Goal: Information Seeking & Learning: Learn about a topic

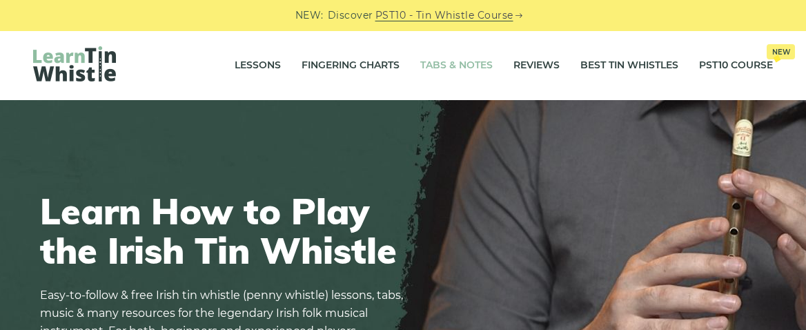
click at [452, 65] on link "Tabs & Notes" at bounding box center [456, 65] width 72 height 35
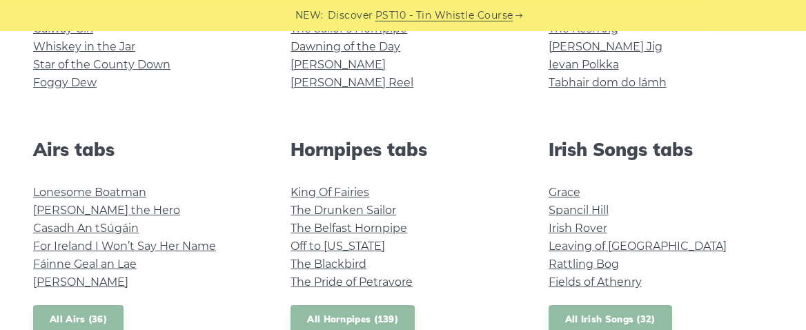
scroll to position [456, 0]
click at [132, 197] on link "Lonesome Boatman" at bounding box center [89, 192] width 113 height 13
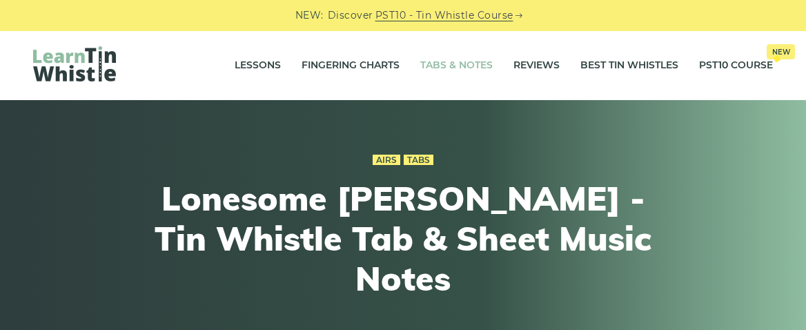
click at [439, 64] on link "Tabs & Notes" at bounding box center [456, 65] width 72 height 35
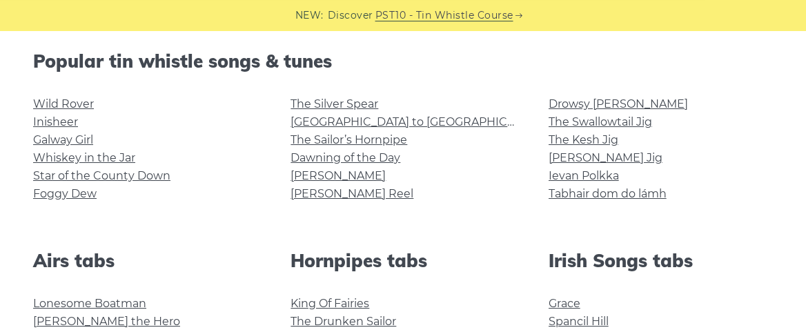
scroll to position [345, 0]
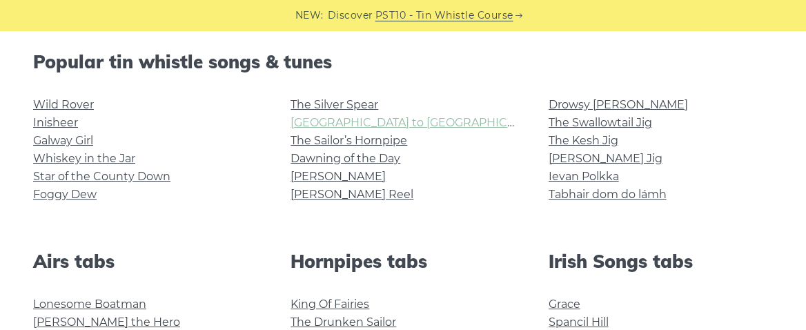
click at [325, 128] on link "[GEOGRAPHIC_DATA] to [GEOGRAPHIC_DATA]" at bounding box center [418, 122] width 255 height 13
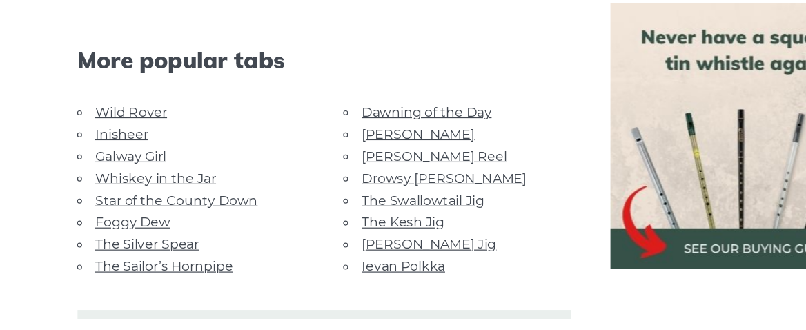
scroll to position [778, 0]
click at [332, 212] on link "Drowsy [PERSON_NAME]" at bounding box center [375, 210] width 139 height 13
click at [309, 193] on link "[PERSON_NAME] Reel" at bounding box center [367, 191] width 123 height 13
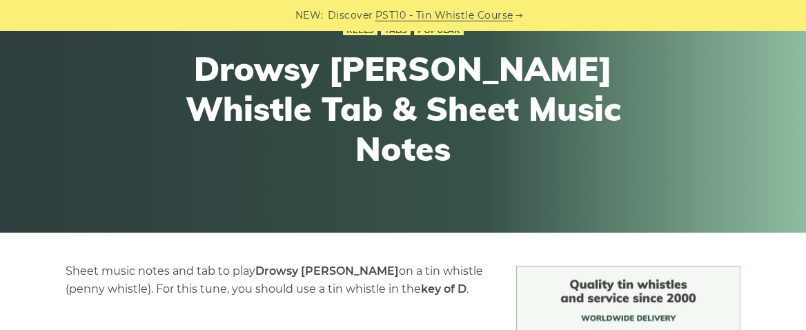
scroll to position [124, 0]
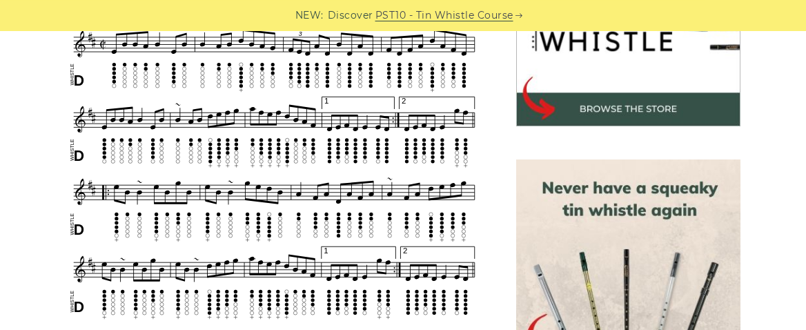
scroll to position [493, 0]
